Goal: Task Accomplishment & Management: Use online tool/utility

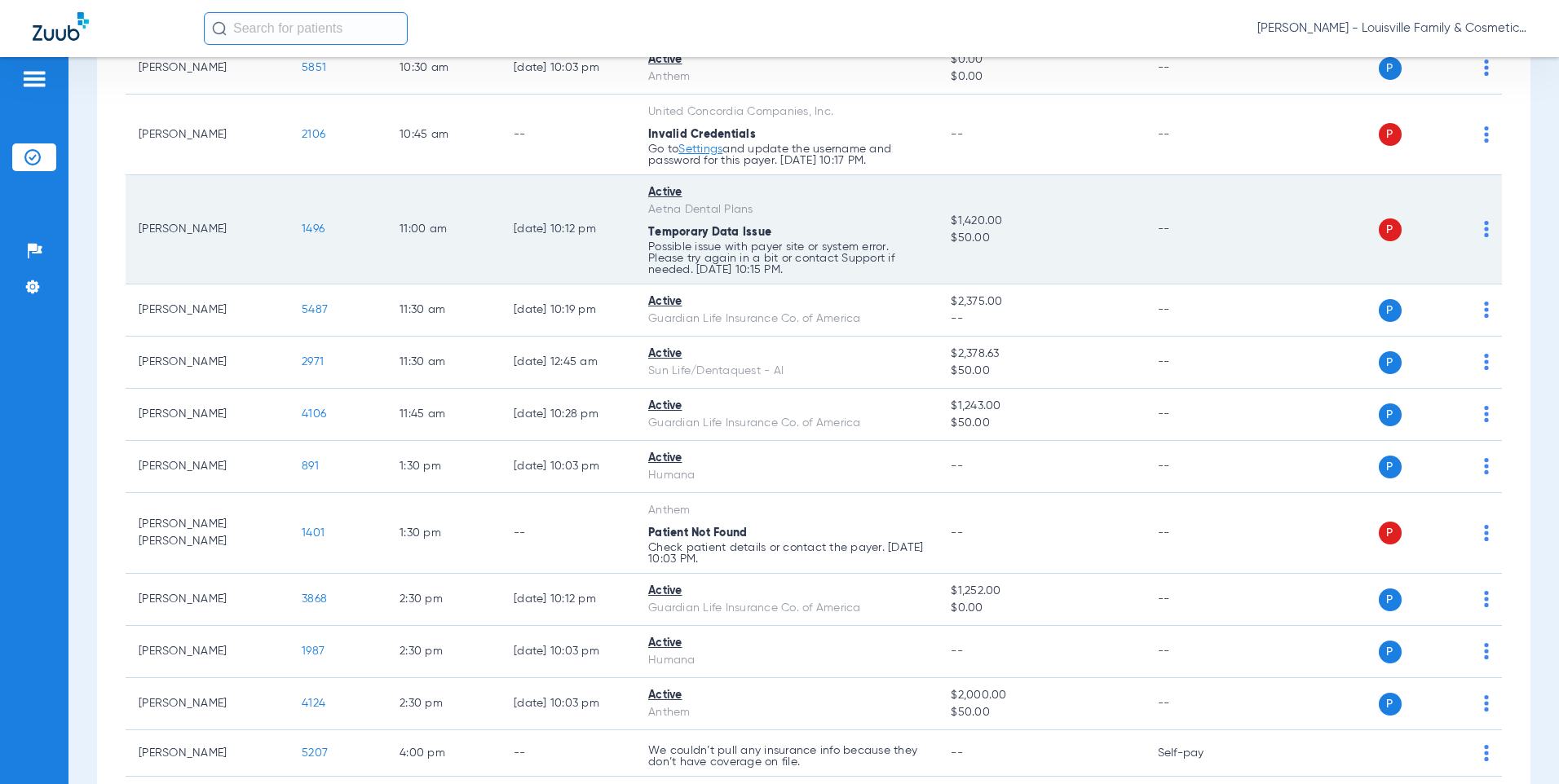
scroll to position [408, 0]
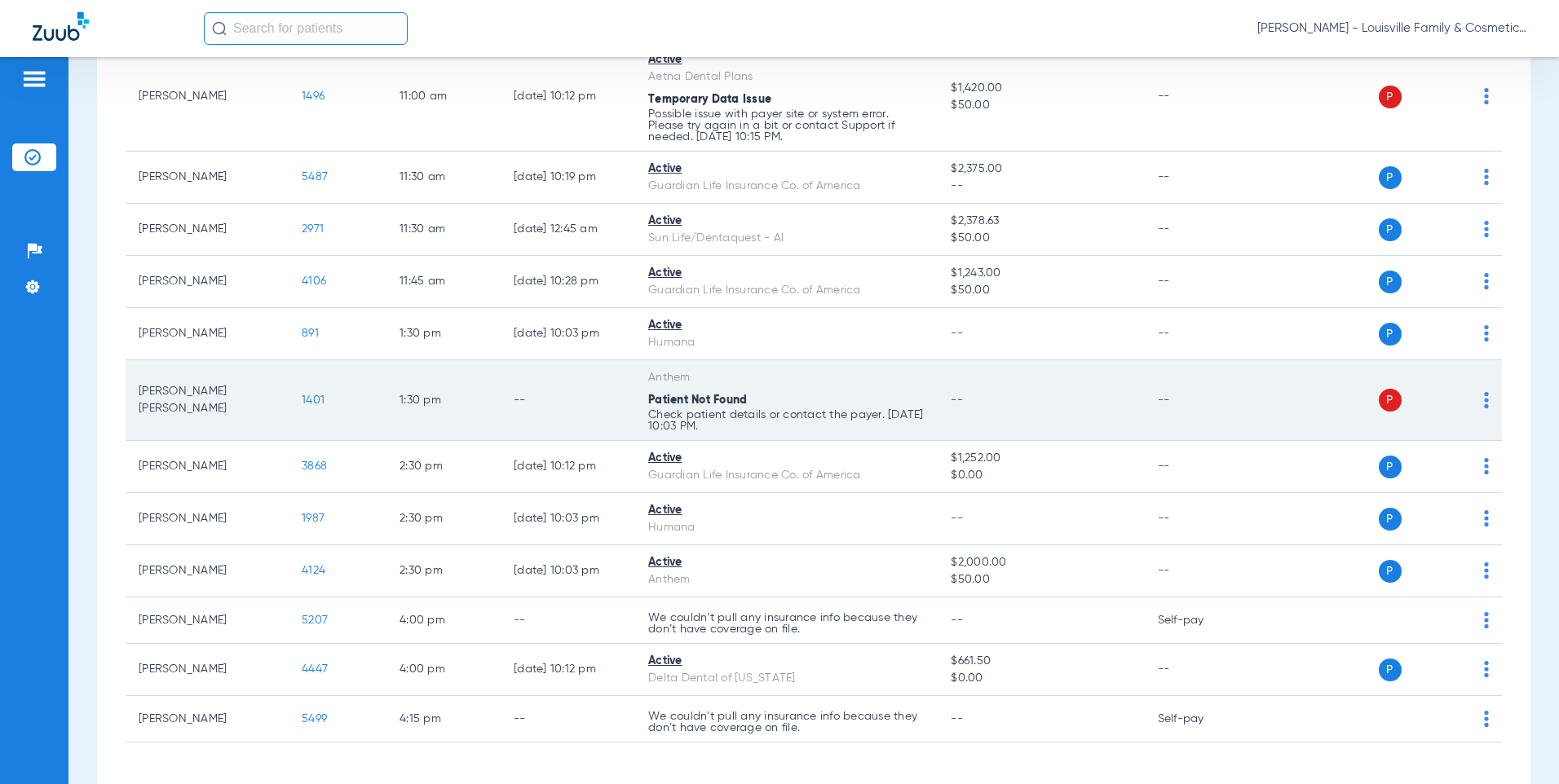
click at [313, 396] on span "1401" at bounding box center [313, 400] width 23 height 12
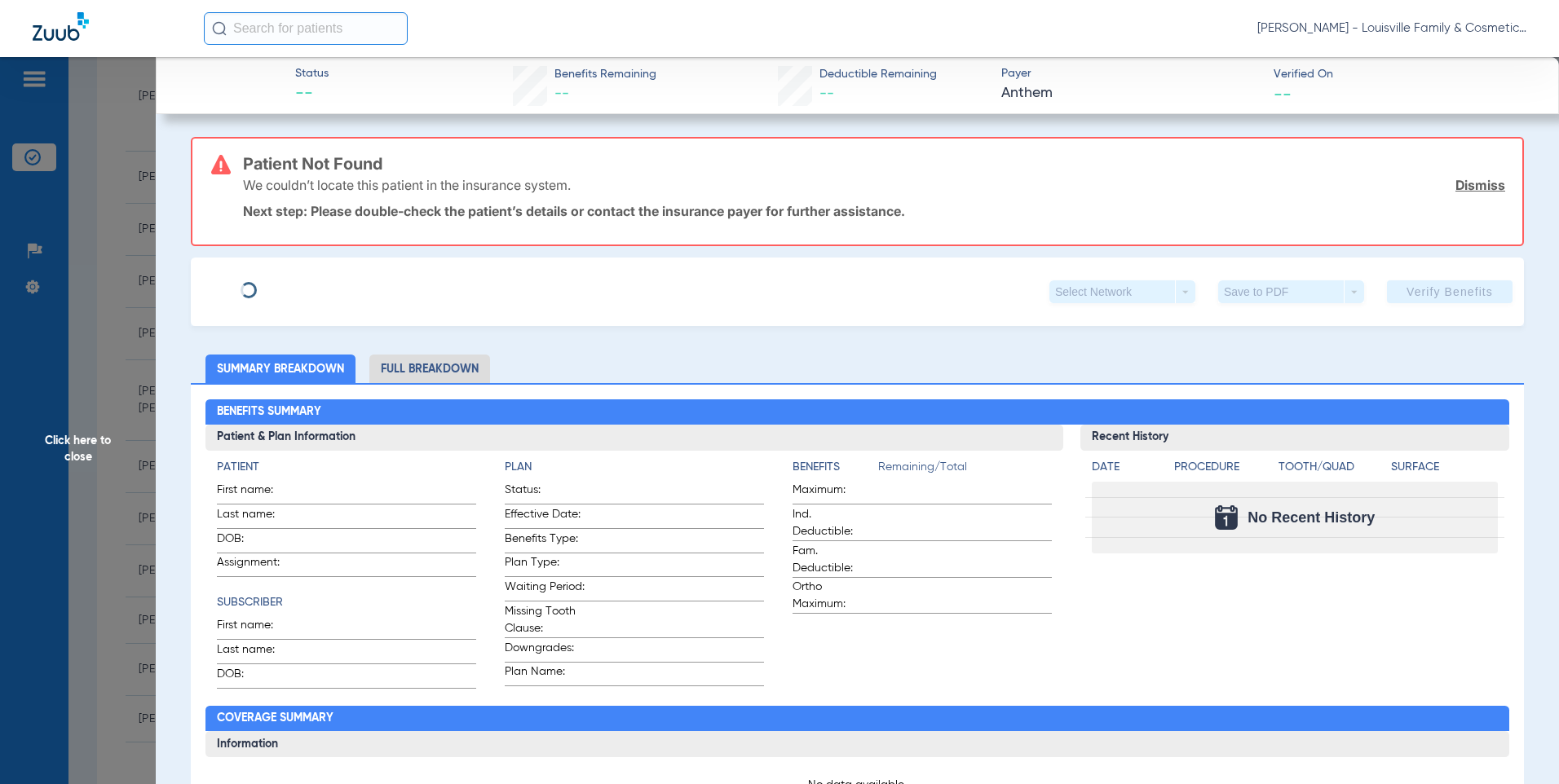
type input "[PERSON_NAME]"
type input "[DATE]"
type input "AJW833A20670"
type input "L10436D001"
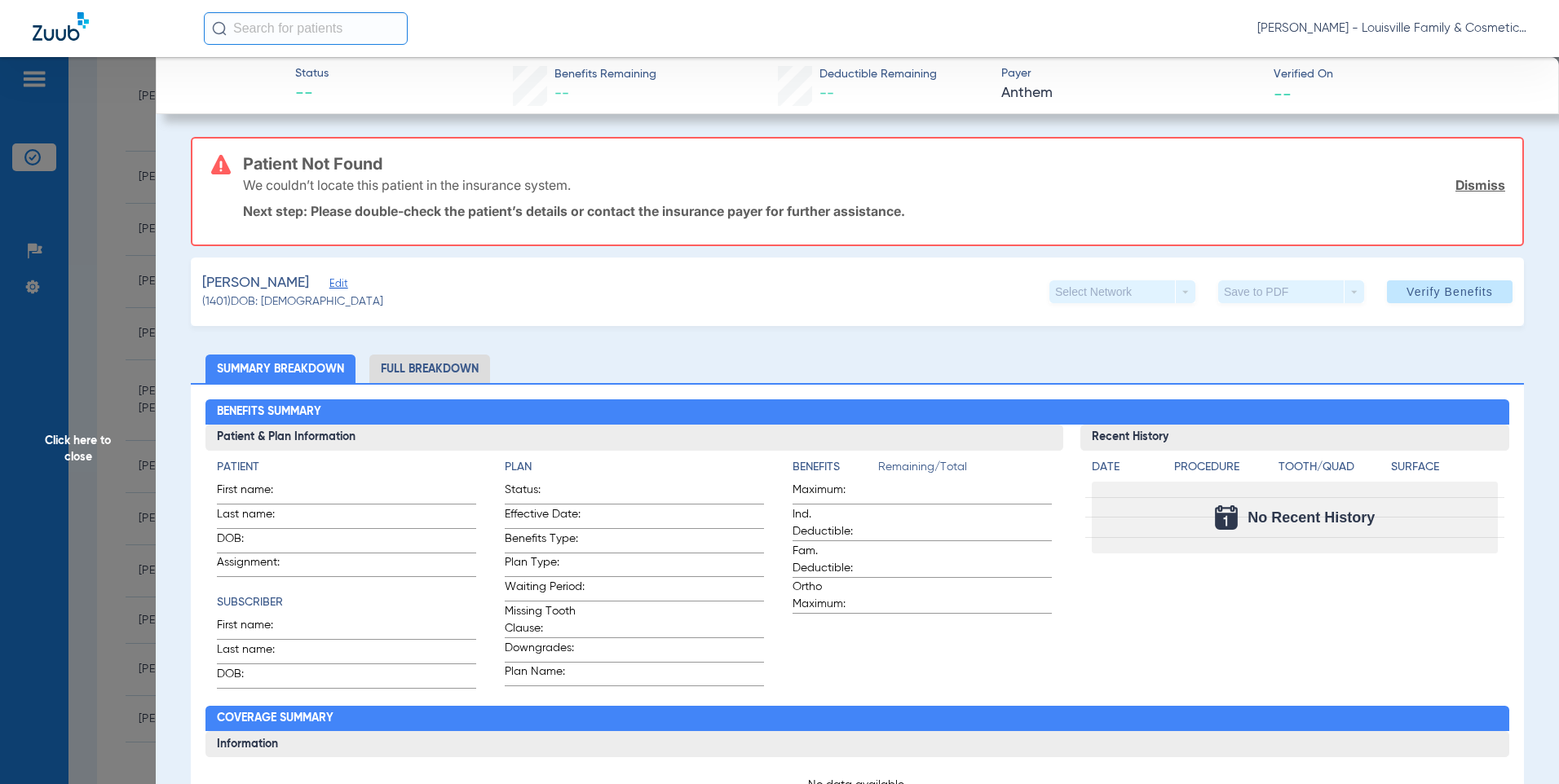
click at [344, 282] on span "Edit" at bounding box center [337, 285] width 15 height 15
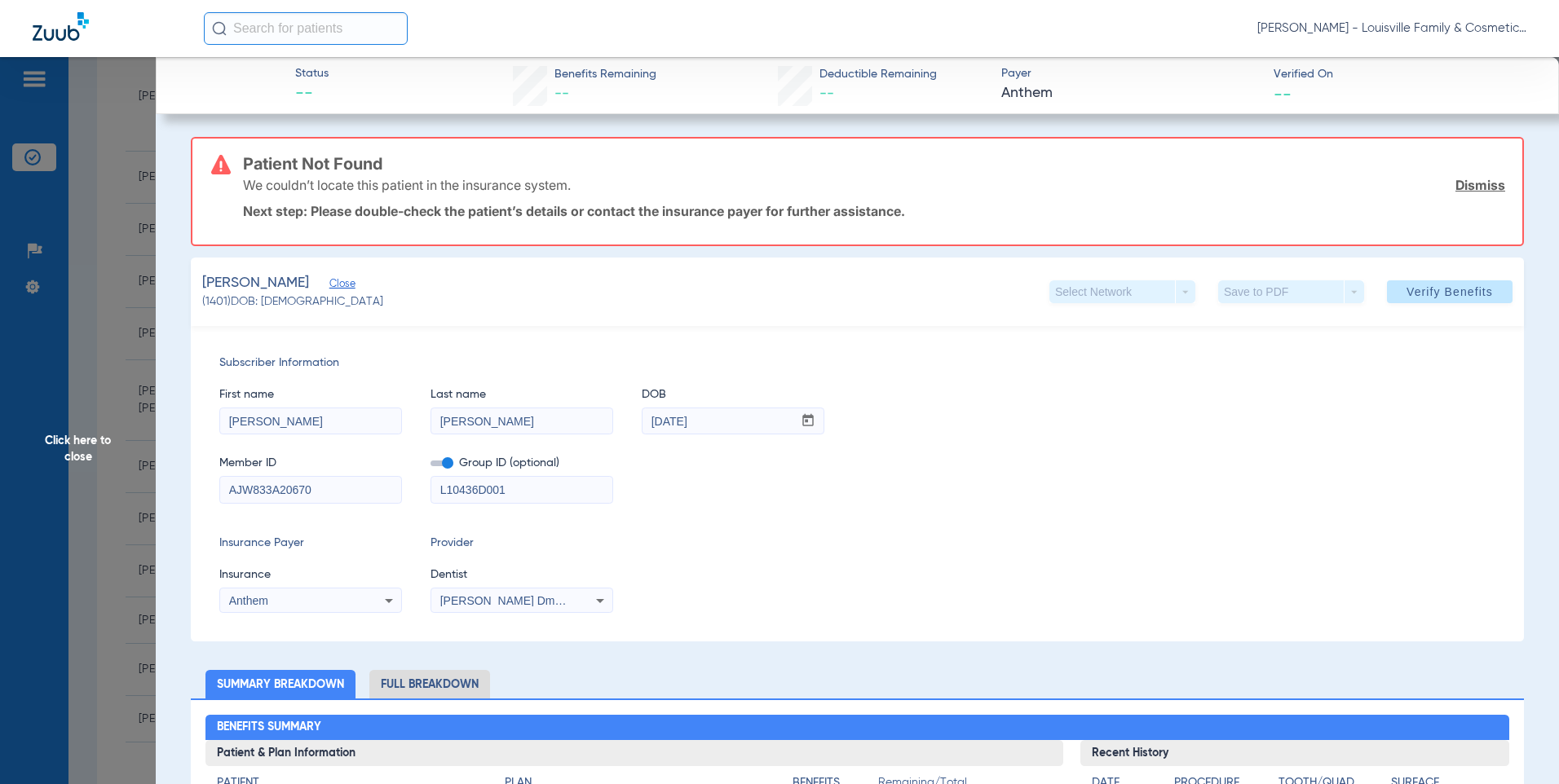
drag, startPoint x: 264, startPoint y: 421, endPoint x: 370, endPoint y: 421, distance: 106.0
click at [370, 422] on input "[PERSON_NAME]" at bounding box center [310, 422] width 181 height 26
type input "[PERSON_NAME]"
click at [1436, 290] on span "Verify Benefits" at bounding box center [1449, 292] width 86 height 13
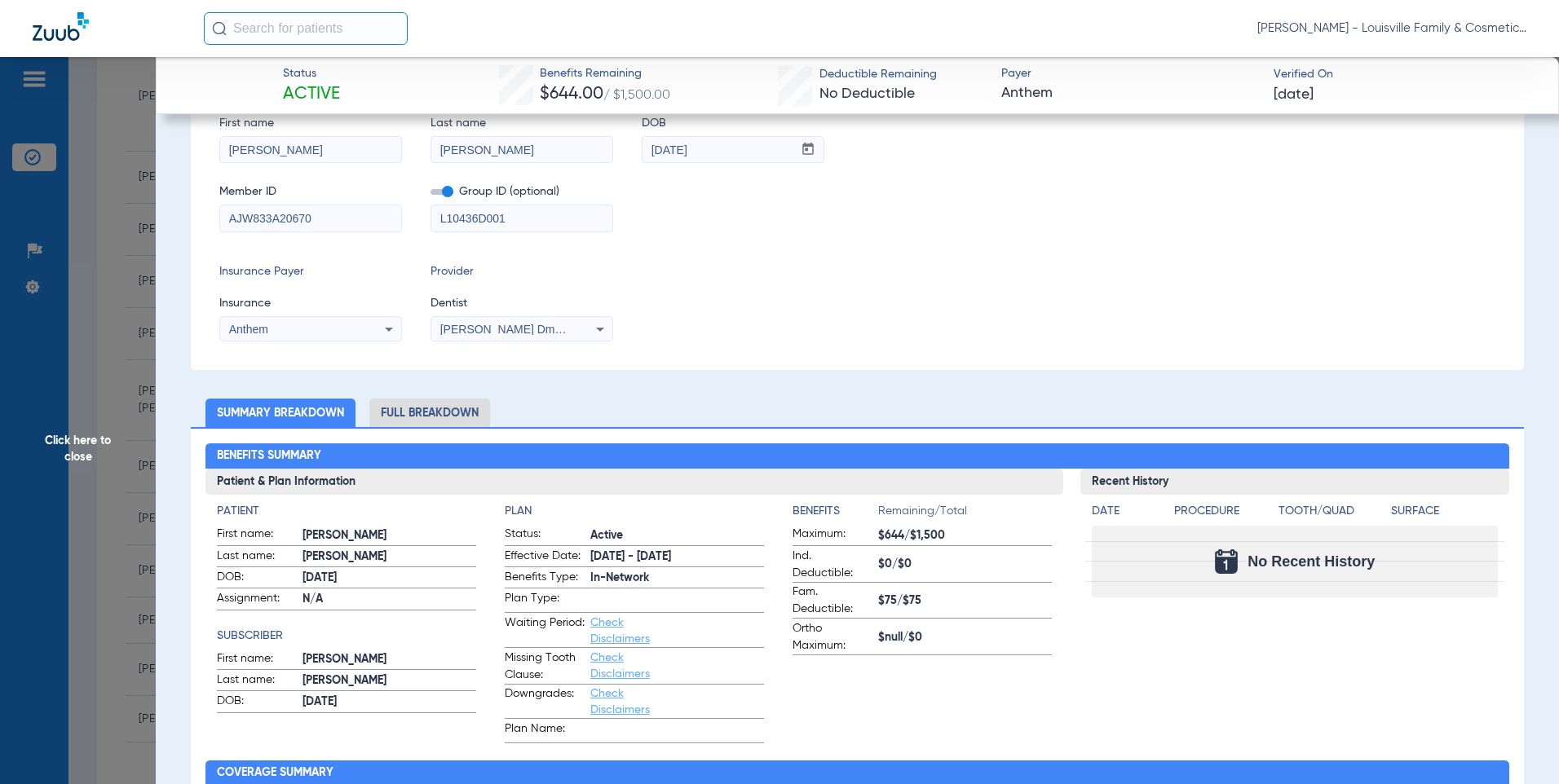
scroll to position [0, 0]
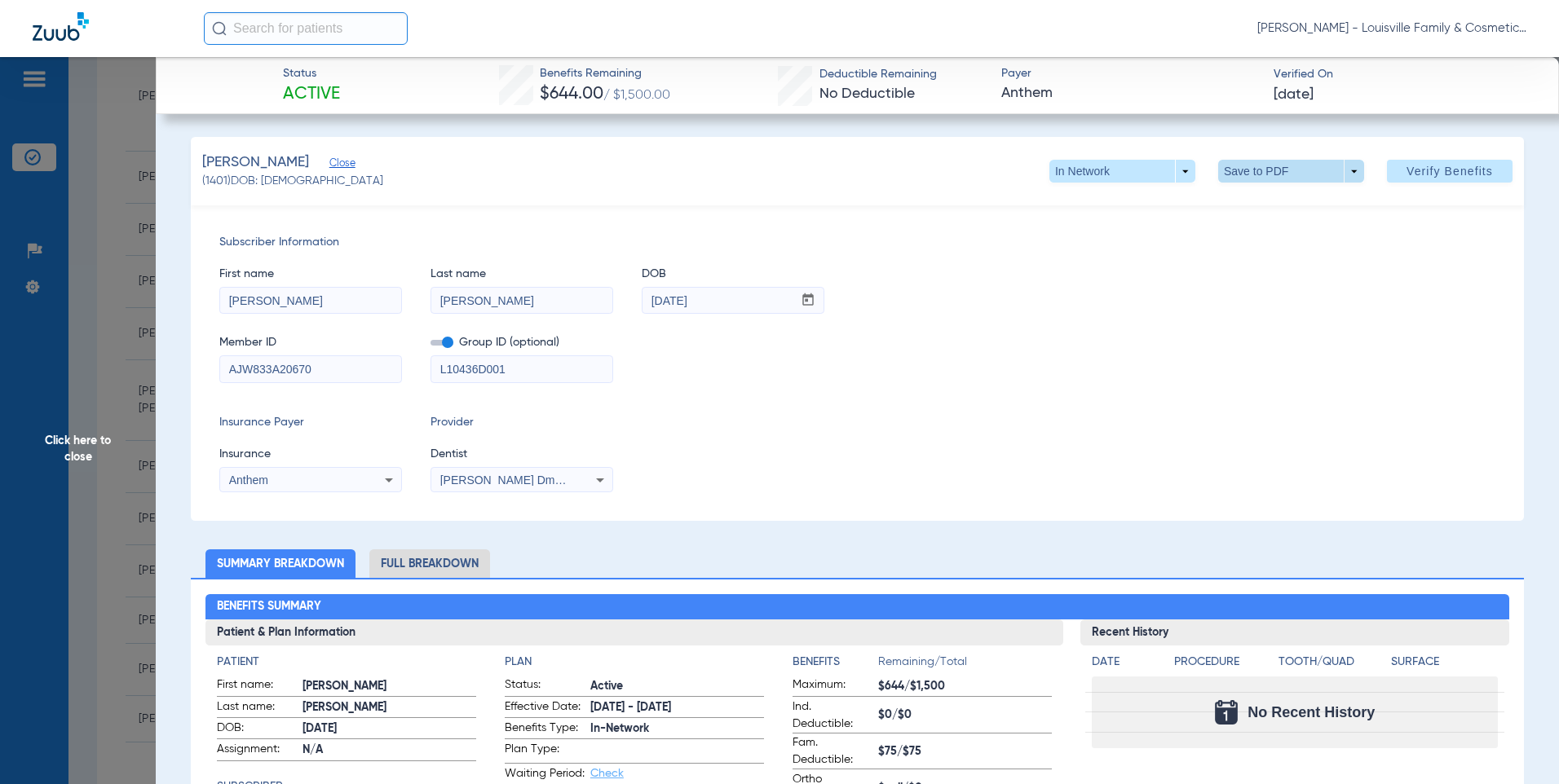
click at [1236, 168] on span at bounding box center [1291, 171] width 146 height 23
click at [1274, 199] on span "Save to PDF" at bounding box center [1284, 203] width 65 height 12
click at [72, 440] on span "Click here to close" at bounding box center [77, 449] width 155 height 784
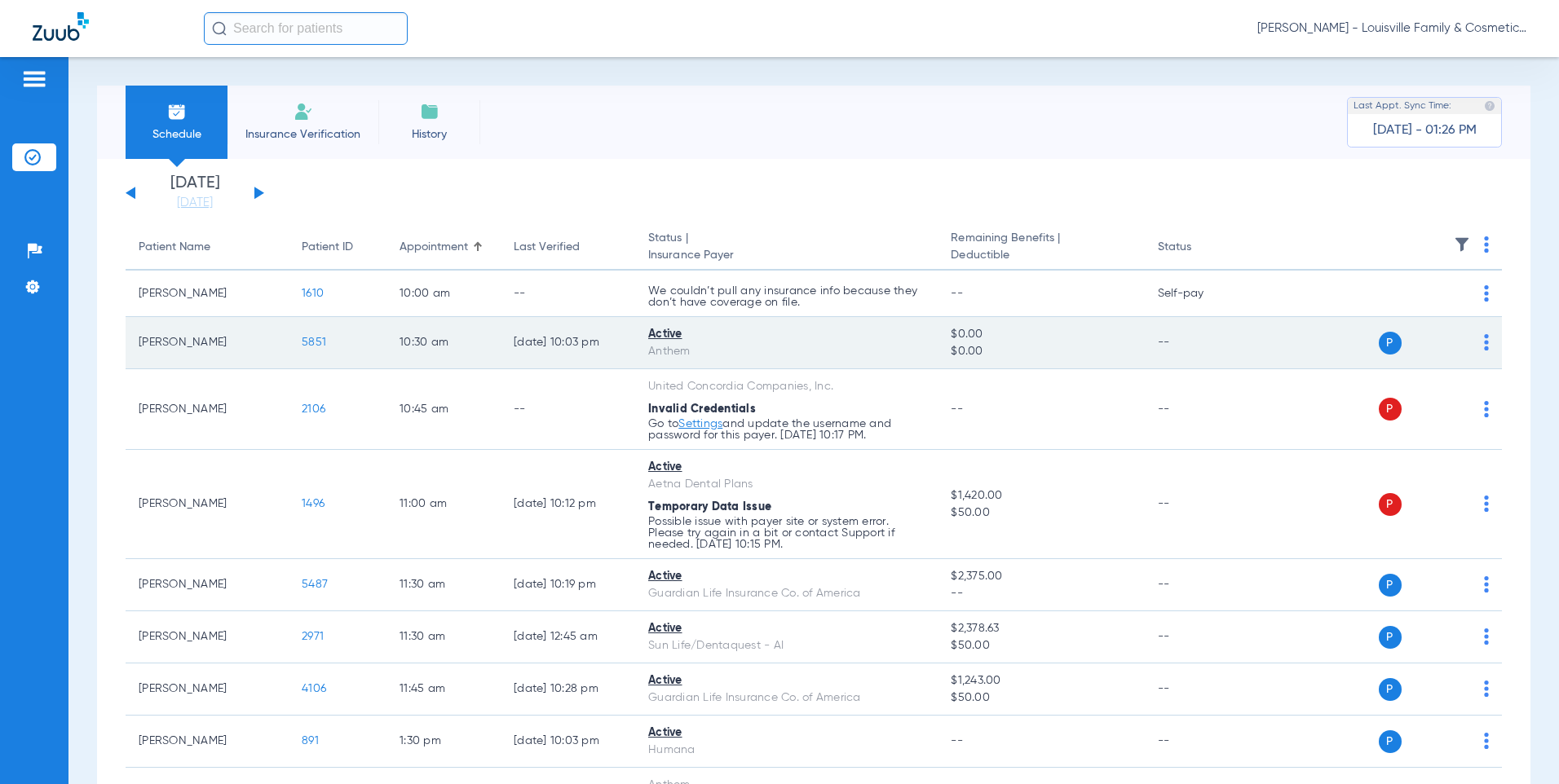
click at [310, 339] on span "5851" at bounding box center [313, 342] width 25 height 12
